Goal: Task Accomplishment & Management: Use online tool/utility

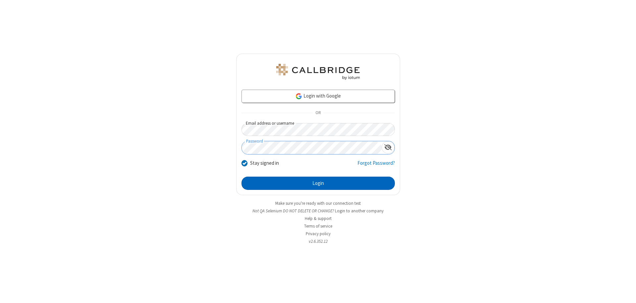
click at [318, 183] on button "Login" at bounding box center [317, 183] width 153 height 13
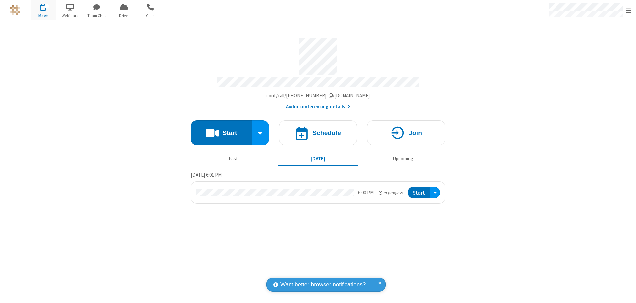
click at [628, 10] on span "Open menu" at bounding box center [627, 10] width 5 height 7
click at [123, 15] on span "Drive" at bounding box center [123, 16] width 25 height 6
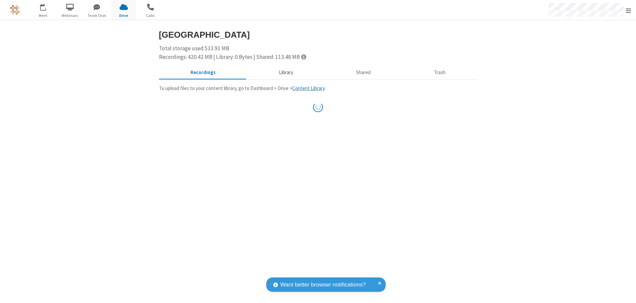
click at [285, 72] on button "Library" at bounding box center [285, 73] width 77 height 13
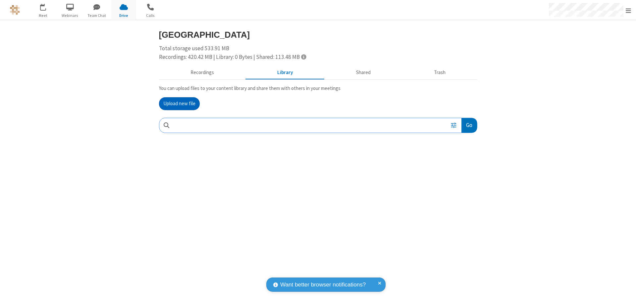
click at [179, 104] on button "Upload new file" at bounding box center [179, 103] width 41 height 13
click at [463, 169] on span "Move to trash" at bounding box center [463, 169] width 5 height 6
